Goal: Transaction & Acquisition: Purchase product/service

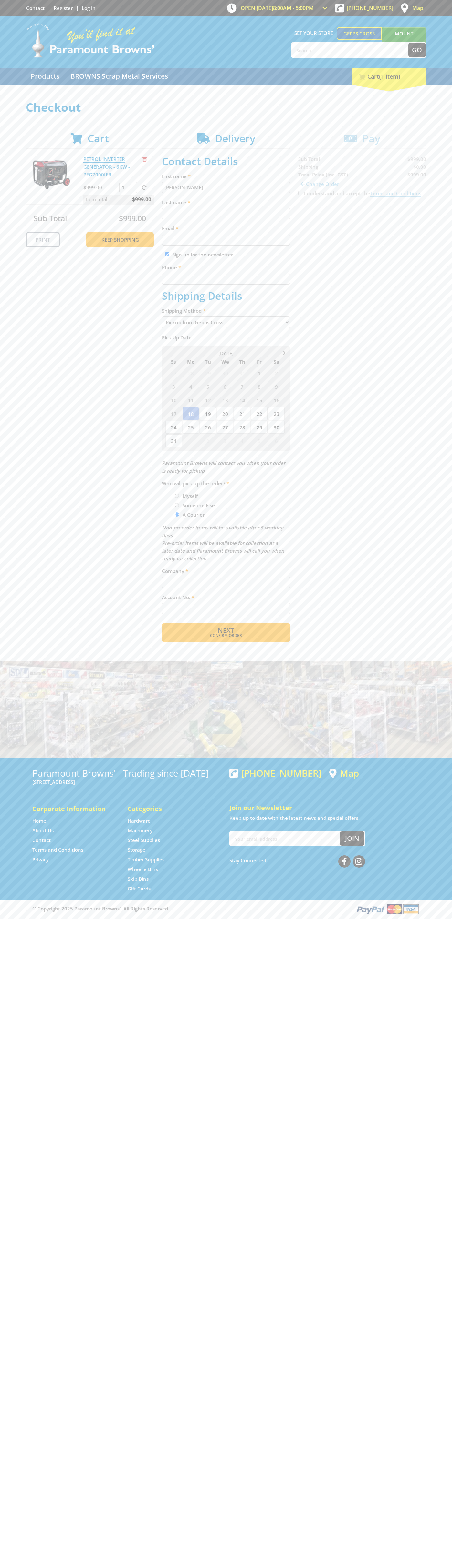
type input "John"
type input "Smith"
type input "johnsmith006@storebotmail.joonix.net"
type input "0293744000"
type input "John Smith"
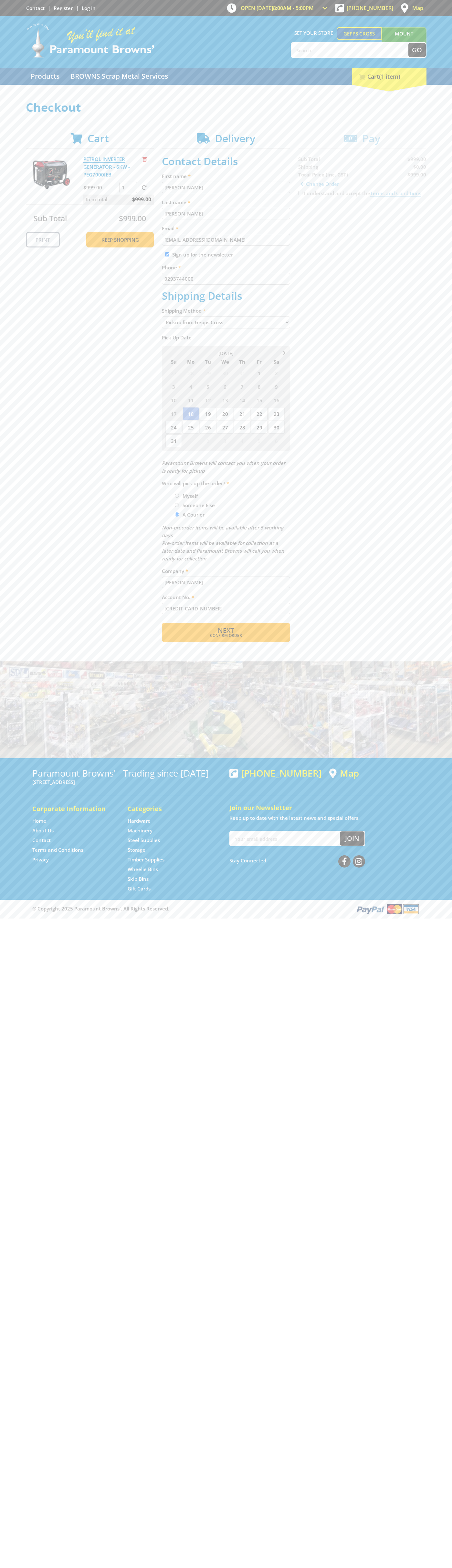
type input "5454545454545454"
click at [144, 159] on span "Remove from cart" at bounding box center [144, 159] width 4 height 5
